Goal: Task Accomplishment & Management: Manage account settings

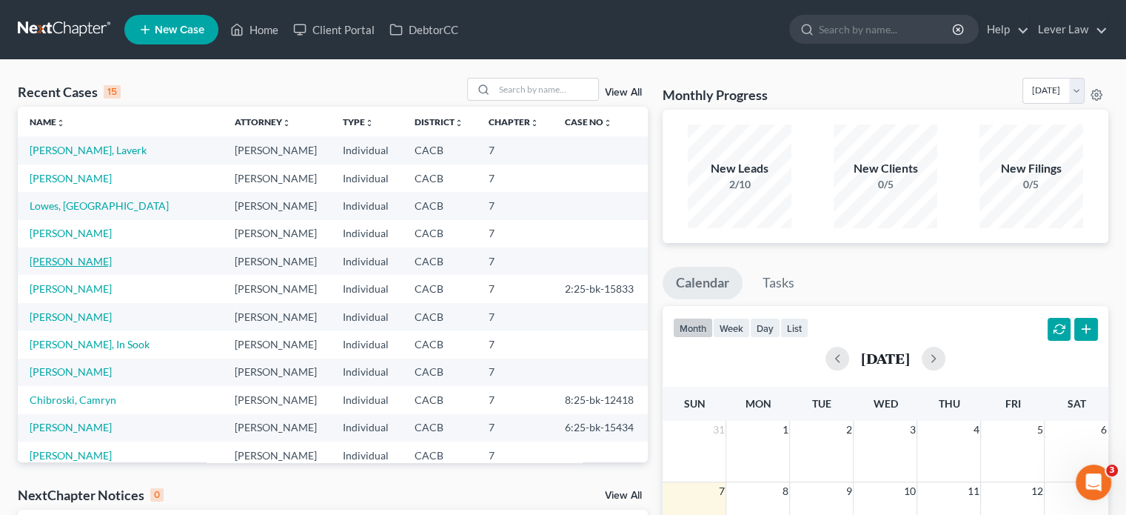
click at [56, 263] on link "[PERSON_NAME]" at bounding box center [71, 261] width 82 height 13
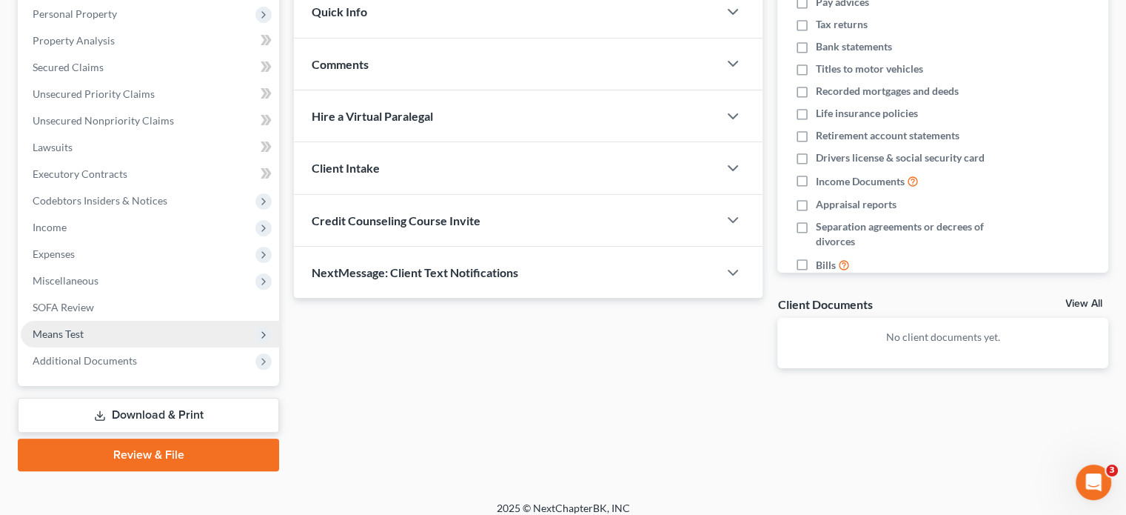
scroll to position [271, 0]
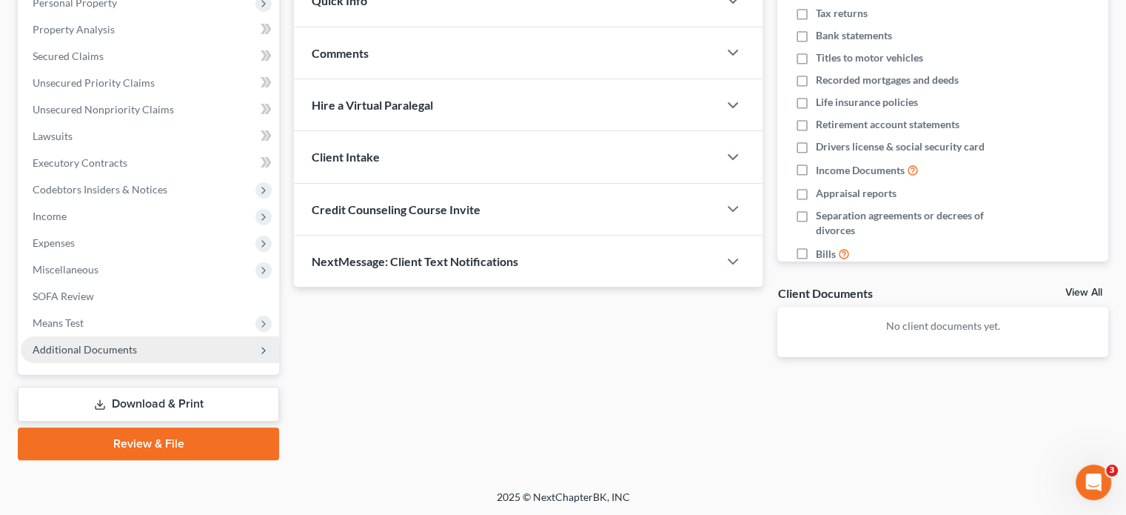
click at [116, 359] on span "Additional Documents" at bounding box center [150, 349] width 258 height 27
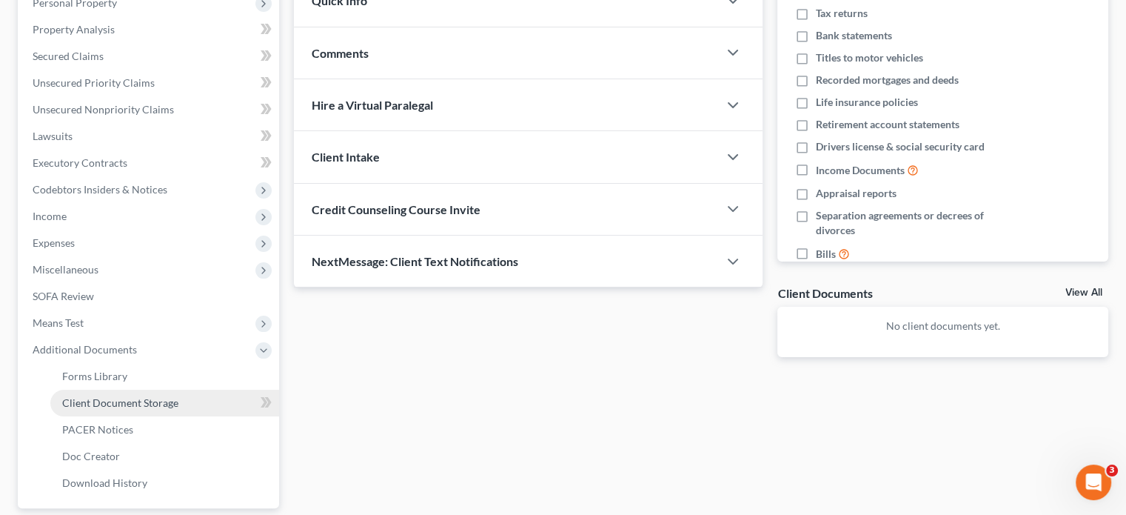
click at [118, 401] on span "Client Document Storage" at bounding box center [120, 402] width 116 height 13
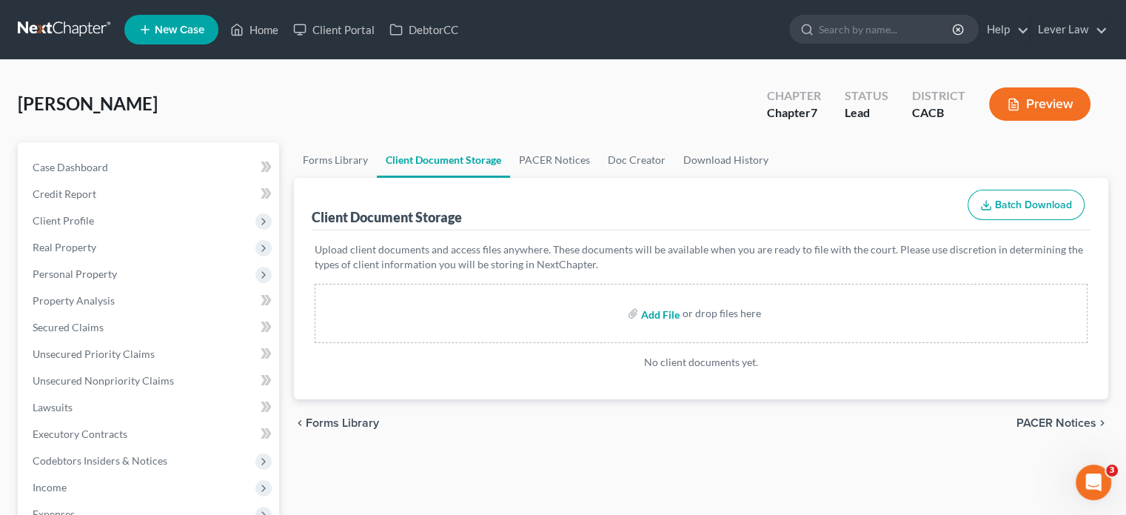
click at [648, 315] on input "file" at bounding box center [659, 313] width 36 height 27
type input "C:\fakepath\Abacus_cert (1).pdf"
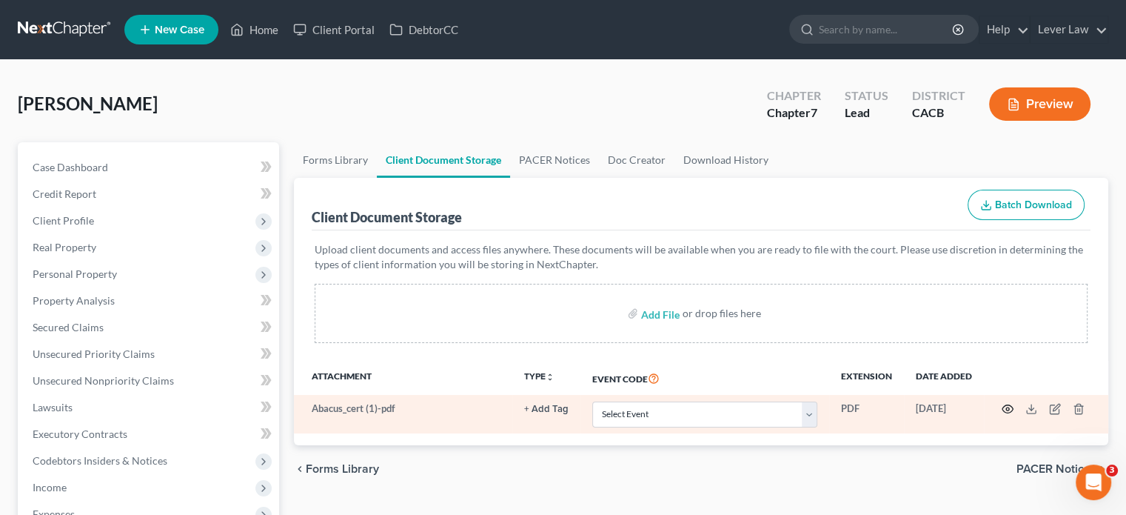
click at [1006, 409] on circle "button" at bounding box center [1007, 408] width 3 height 3
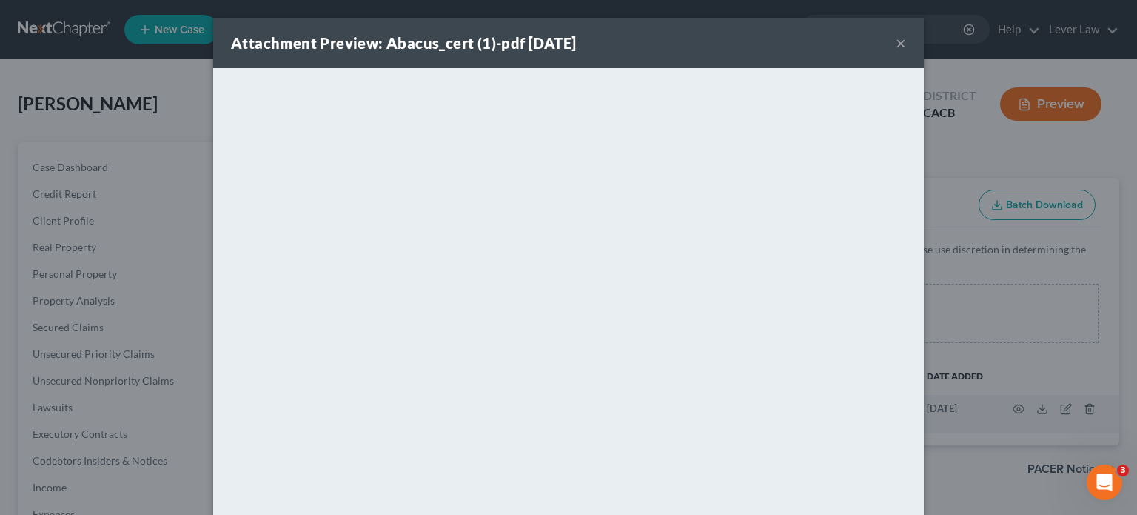
click at [902, 47] on div "Attachment Preview: Abacus_cert (1)-pdf 09/07/2025 ×" at bounding box center [568, 43] width 711 height 50
click at [896, 47] on button "×" at bounding box center [901, 43] width 10 height 18
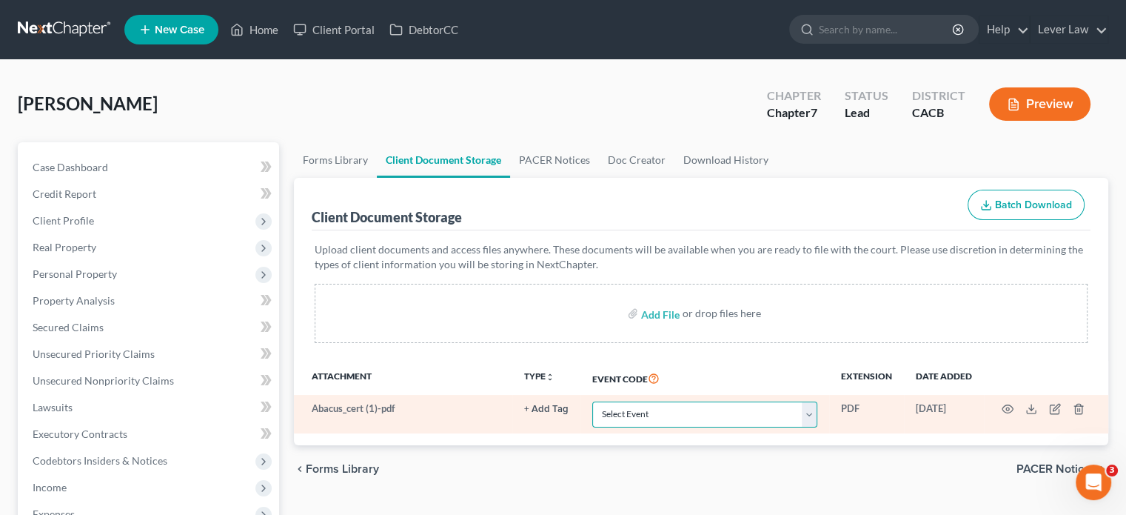
drag, startPoint x: 625, startPoint y: 417, endPoint x: 637, endPoint y: 414, distance: 12.2
click at [625, 417] on select "Select Event Amended Chapter 11 Plan Amended Chapter 11 Small Business Plan Ame…" at bounding box center [704, 414] width 225 height 26
select select "10"
click at [592, 401] on select "Select Event Amended Chapter 11 Plan Amended Chapter 11 Small Business Plan Ame…" at bounding box center [704, 414] width 225 height 26
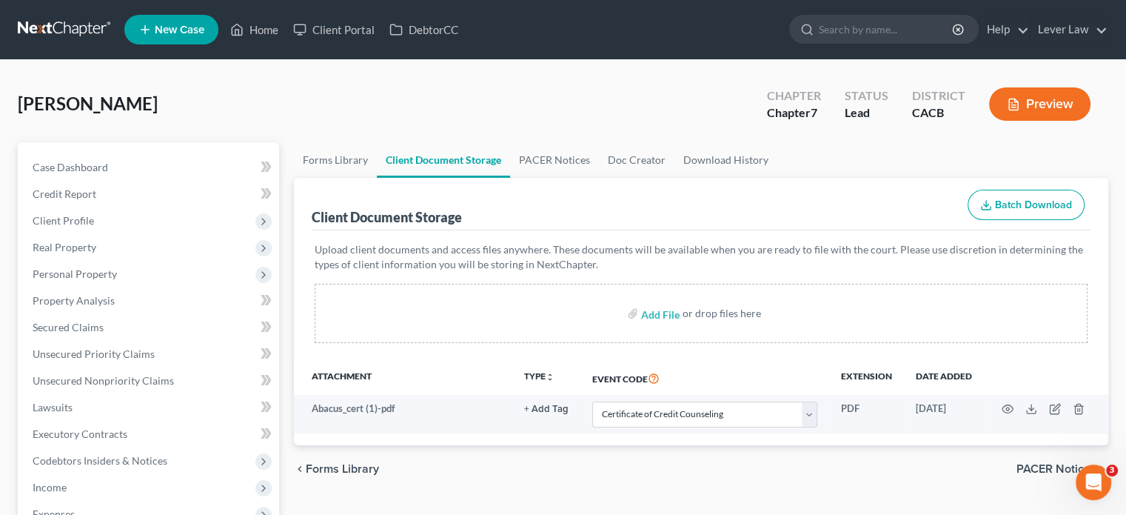
click at [45, 35] on link at bounding box center [65, 29] width 95 height 27
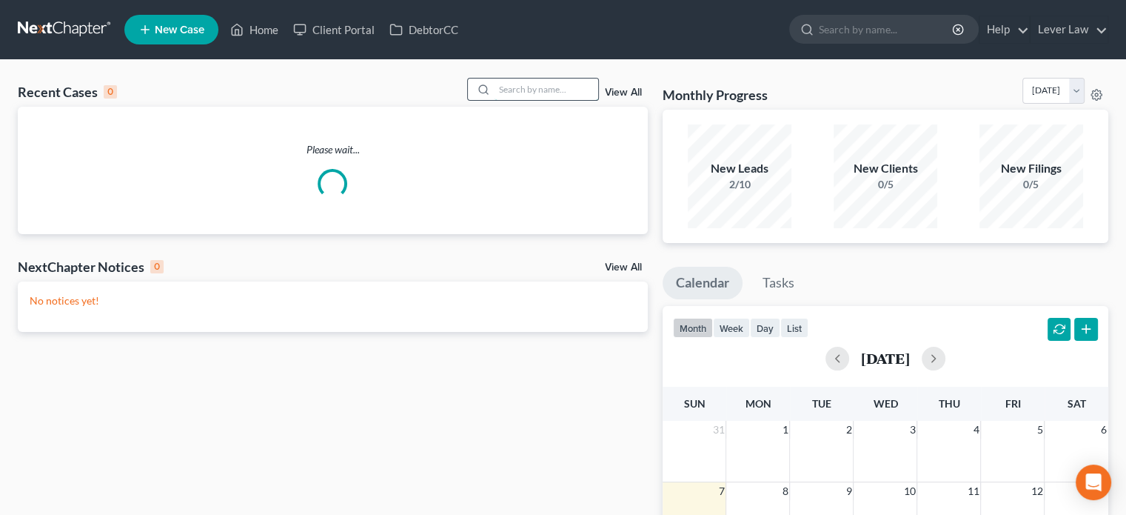
click at [515, 91] on input "search" at bounding box center [547, 88] width 104 height 21
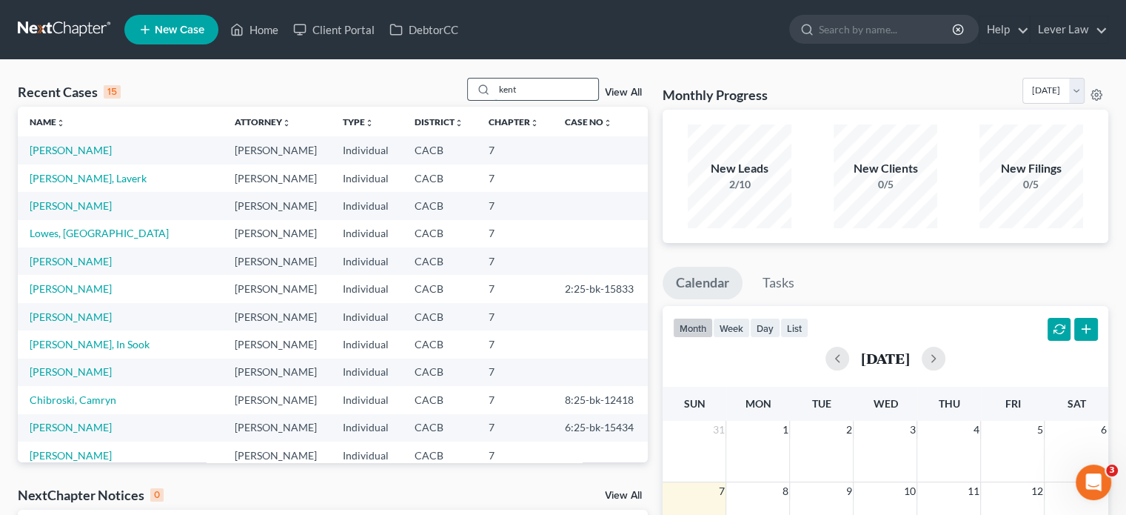
type input "kent"
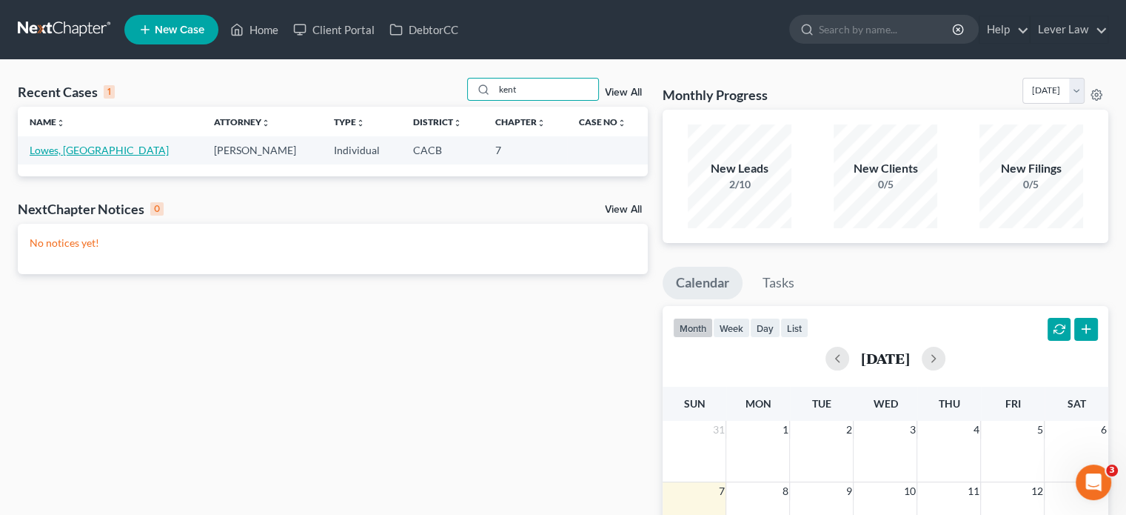
click at [73, 153] on link "Lowes, [GEOGRAPHIC_DATA]" at bounding box center [99, 150] width 139 height 13
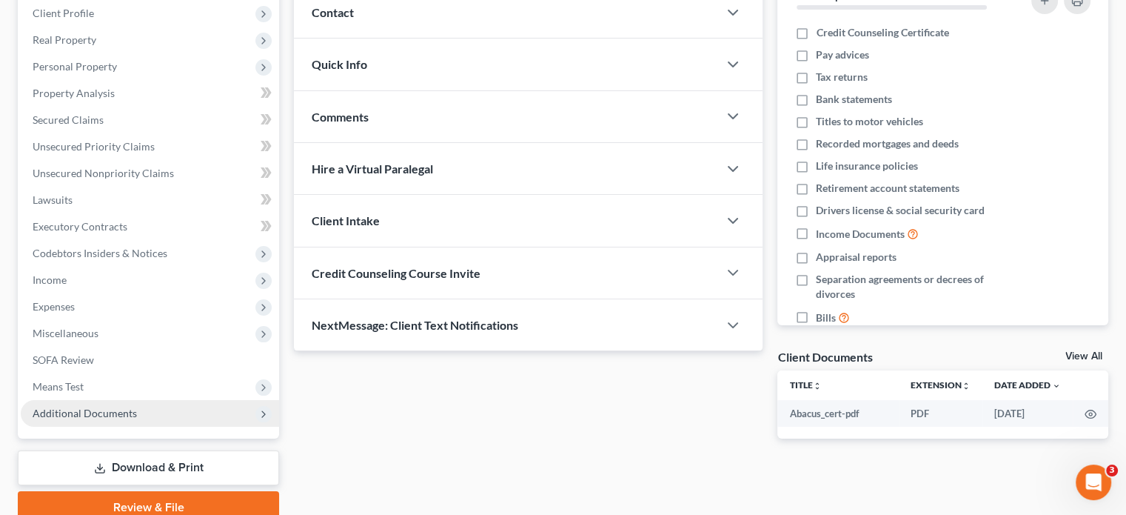
scroll to position [222, 0]
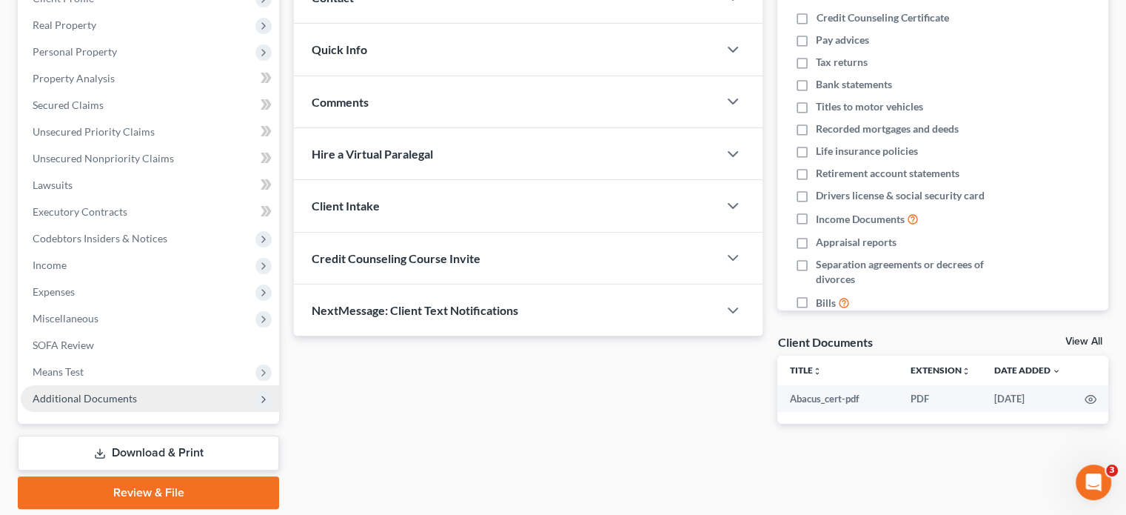
drag, startPoint x: 59, startPoint y: 397, endPoint x: 78, endPoint y: 395, distance: 18.6
click at [60, 397] on span "Additional Documents" at bounding box center [85, 398] width 104 height 13
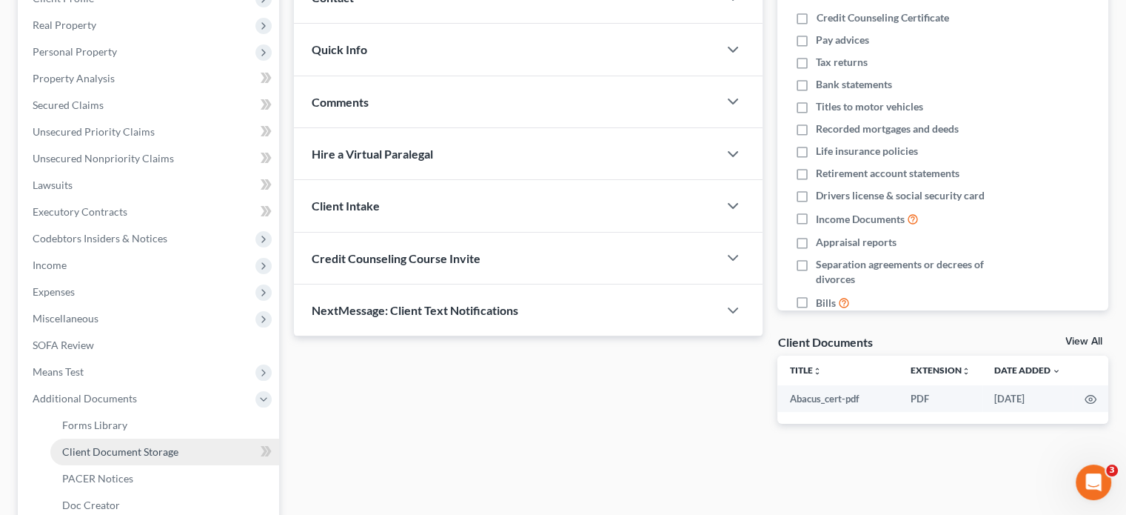
click at [182, 449] on link "Client Document Storage" at bounding box center [164, 451] width 229 height 27
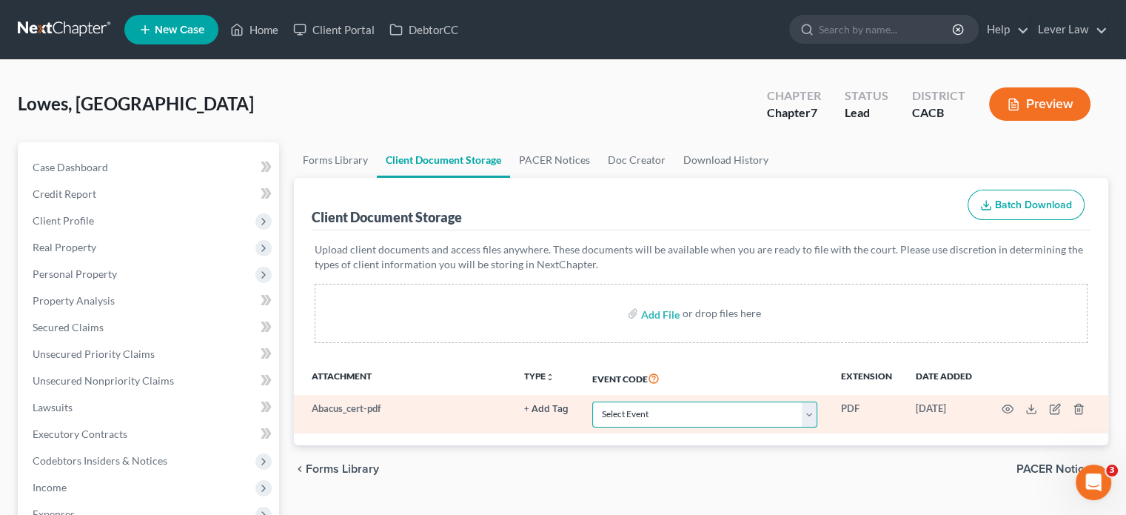
drag, startPoint x: 686, startPoint y: 414, endPoint x: 666, endPoint y: 424, distance: 21.5
click at [686, 414] on select "Select Event Amended Chapter 11 Plan Amended Chapter 11 Small Business Plan Ame…" at bounding box center [704, 414] width 225 height 26
select select "10"
click at [592, 401] on select "Select Event Amended Chapter 11 Plan Amended Chapter 11 Small Business Plan Ame…" at bounding box center [704, 414] width 225 height 26
